Goal: Navigation & Orientation: Find specific page/section

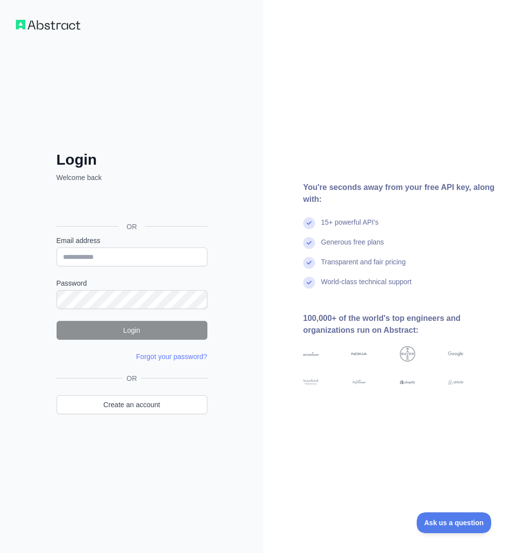
click at [122, 216] on div "OR" at bounding box center [132, 211] width 151 height 49
click at [129, 211] on div "Sign in with Google. Opens in new tab" at bounding box center [131, 205] width 149 height 22
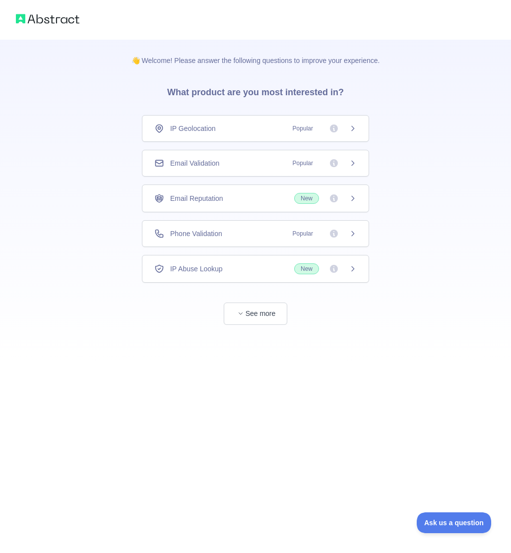
click at [258, 134] on div "IP Geolocation Popular" at bounding box center [255, 128] width 227 height 27
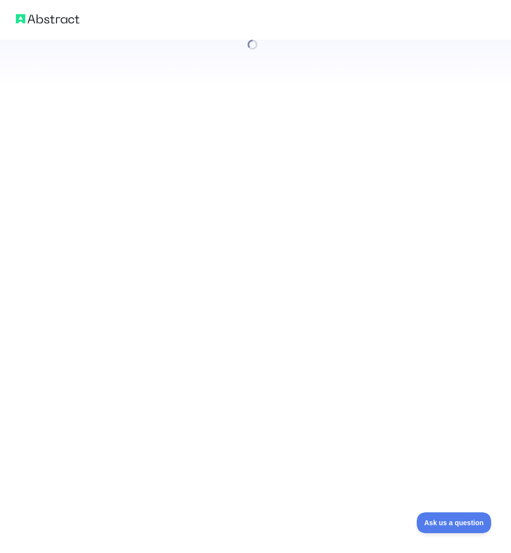
click at [235, 152] on div at bounding box center [255, 276] width 511 height 553
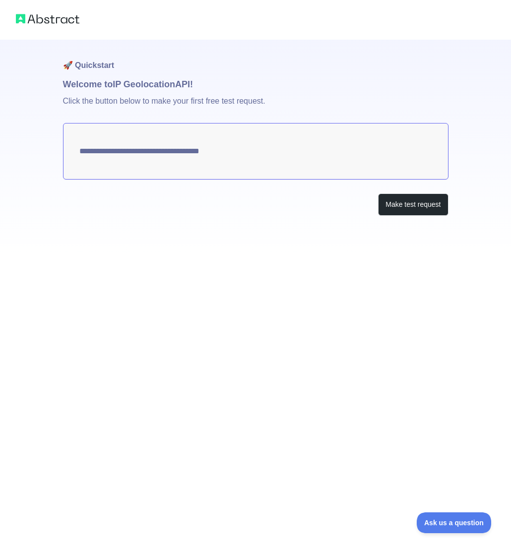
type textarea "**********"
click at [403, 206] on button "Make test request" at bounding box center [413, 205] width 70 height 22
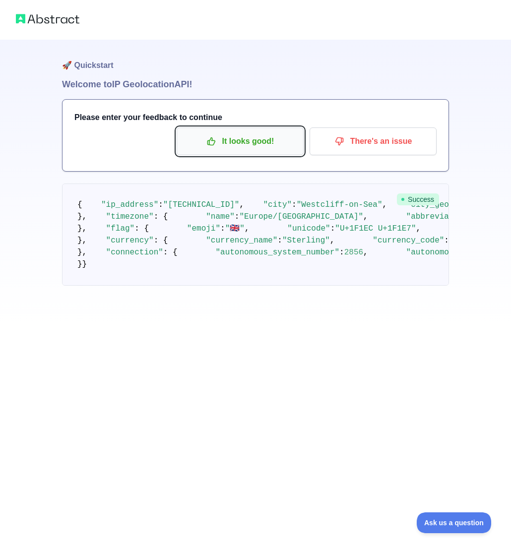
click at [249, 145] on p "It looks good!" at bounding box center [240, 141] width 112 height 17
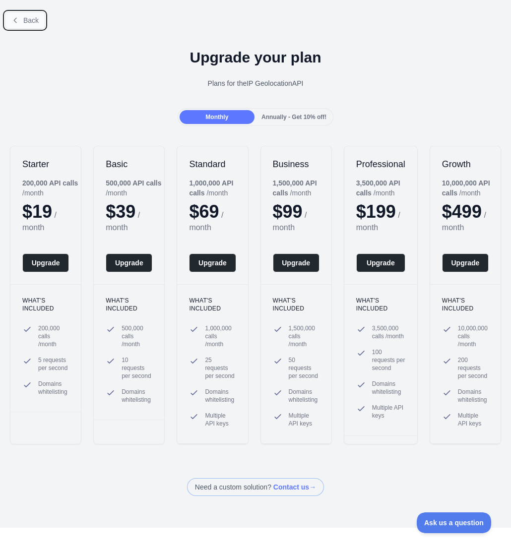
click at [41, 21] on button "Back" at bounding box center [25, 20] width 40 height 17
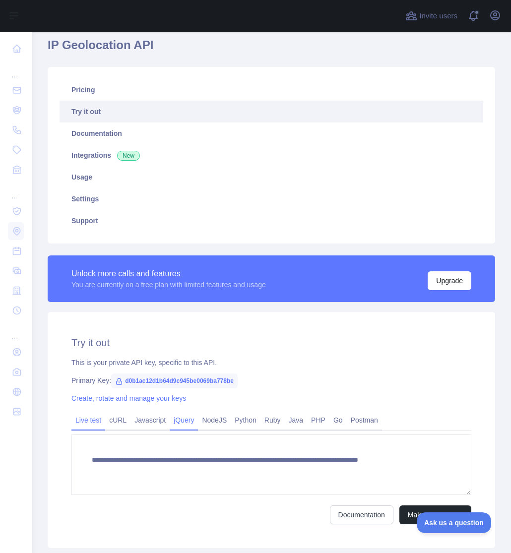
scroll to position [64, 0]
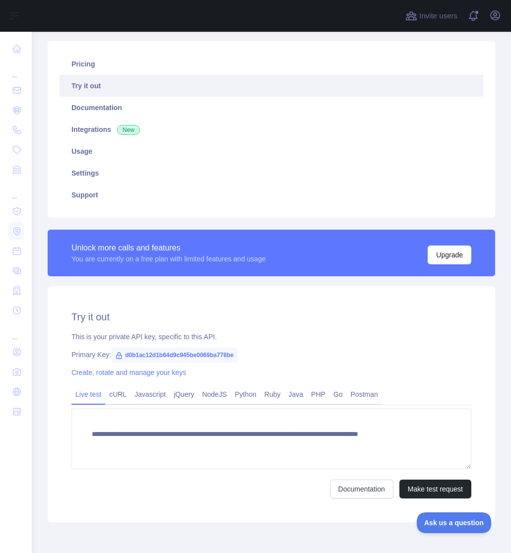
click at [173, 354] on span "d0b1ac12d1b64d9c945be0069ba778be" at bounding box center [174, 355] width 127 height 15
copy span "d0b1ac12d1b64d9c945be0069ba778be"
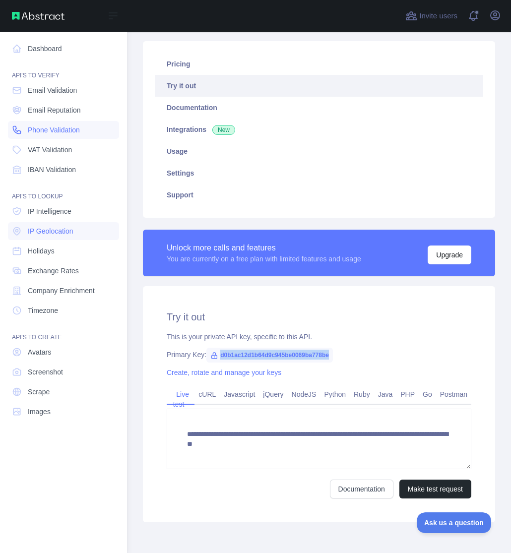
click at [60, 131] on span "Phone Validation" at bounding box center [54, 130] width 52 height 10
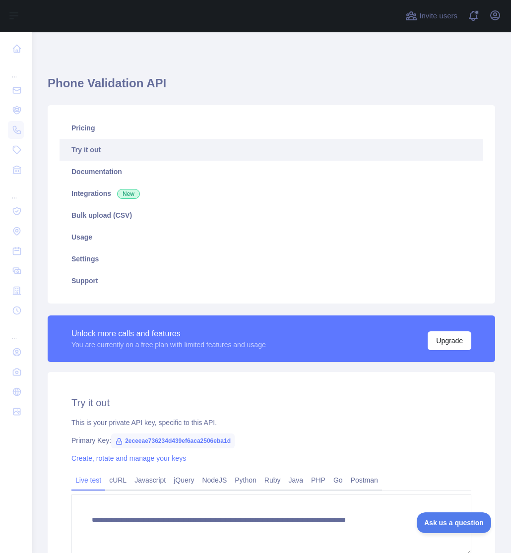
click at [204, 439] on span "2eceeae736234d439ef6aca2506eba1d" at bounding box center [173, 441] width 124 height 15
copy span "2eceeae736234d439ef6aca2506eba1d"
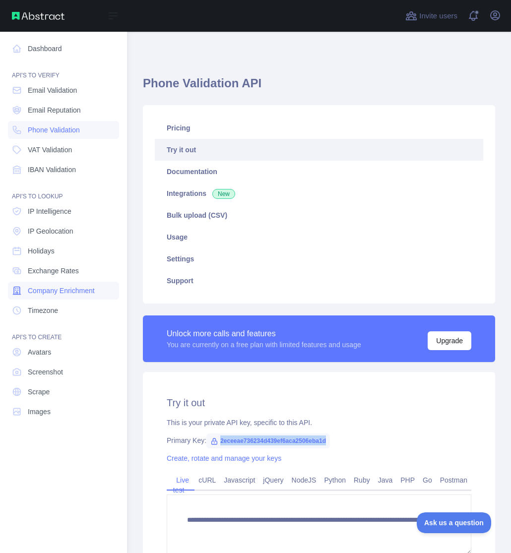
click at [71, 293] on span "Company Enrichment" at bounding box center [61, 291] width 67 height 10
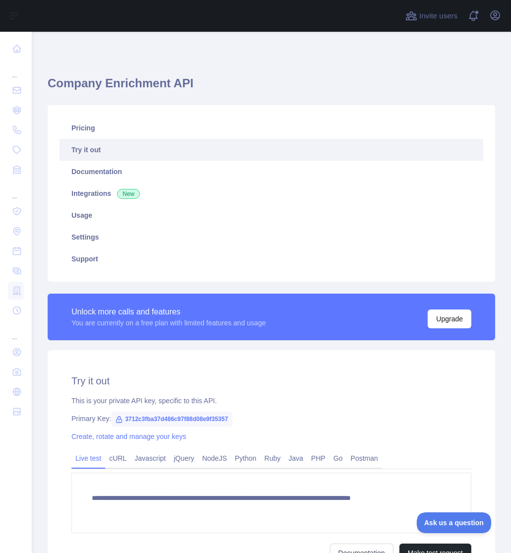
click at [213, 420] on span "3712c3fba37d486c97f88d08e9f35357" at bounding box center [171, 419] width 121 height 15
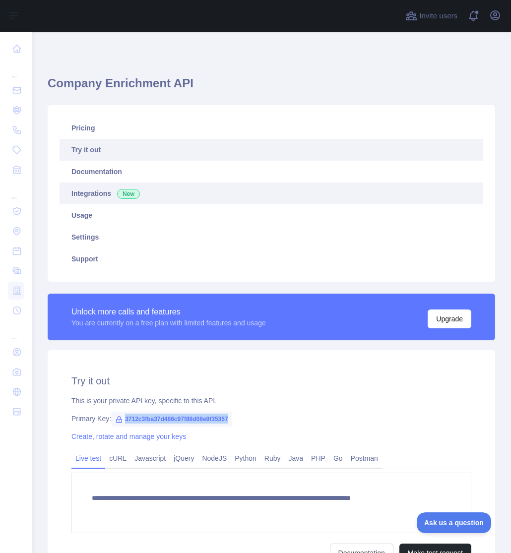
copy span "3712c3fba37d486c97f88d08e9f35357"
